Goal: Navigation & Orientation: Find specific page/section

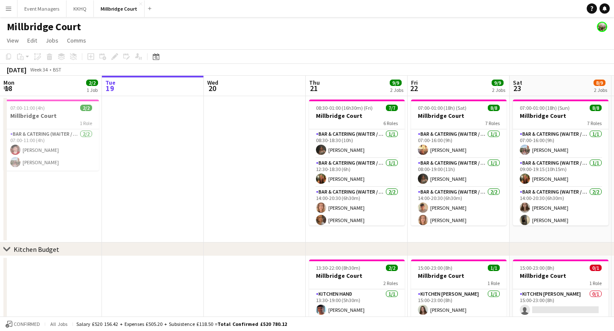
scroll to position [0, 327]
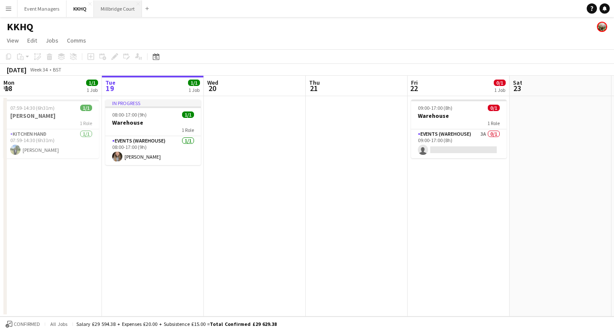
click at [129, 14] on button "Millbridge Court Close" at bounding box center [118, 8] width 48 height 17
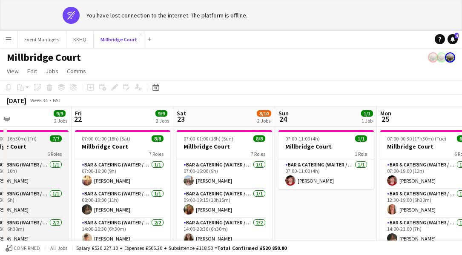
scroll to position [0, 353]
